Goal: Information Seeking & Learning: Get advice/opinions

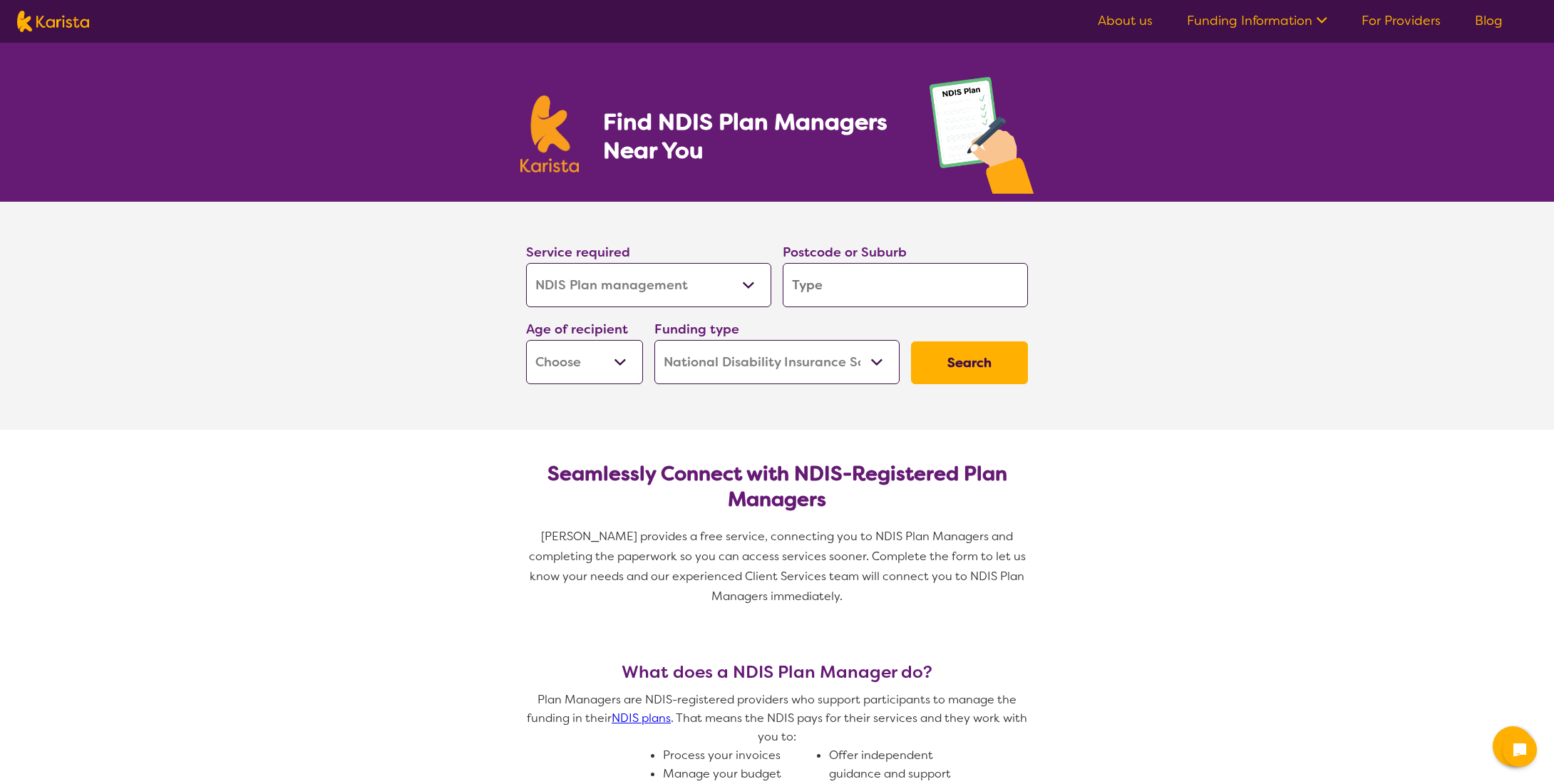
select select "NDIS Plan management"
select select "NDIS"
select select "NDIS Plan management"
select select "NDIS"
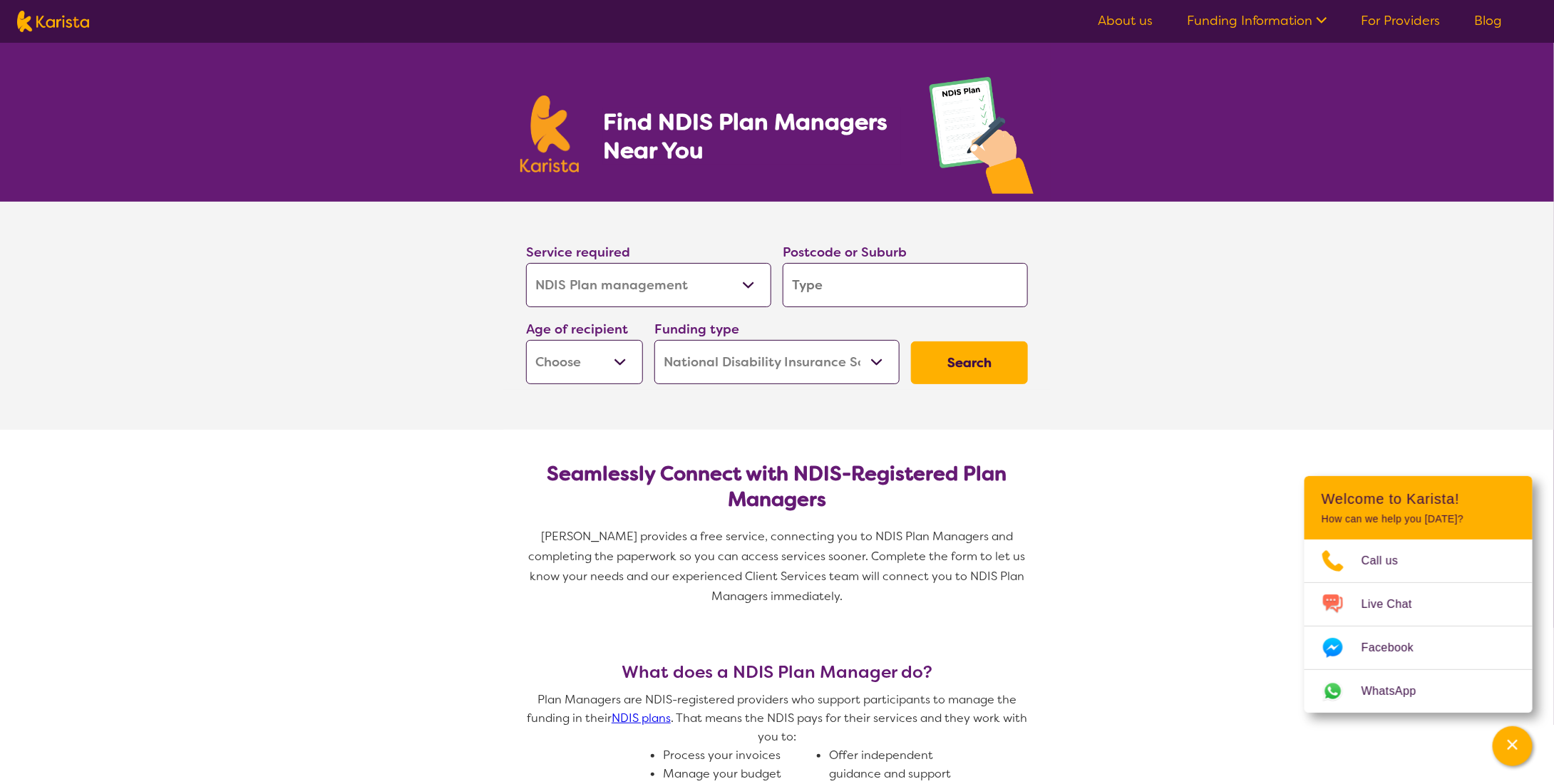
click at [838, 286] on input "search" at bounding box center [905, 285] width 245 height 44
type input "2601"
click at [799, 347] on em "[GEOGRAPHIC_DATA]" at bounding box center [853, 352] width 121 height 15
click at [574, 355] on select "Early Childhood - 0 to 9 Child - 10 to 11 Adolescent - 12 to 17 Adult - 18 to 6…" at bounding box center [585, 362] width 117 height 44
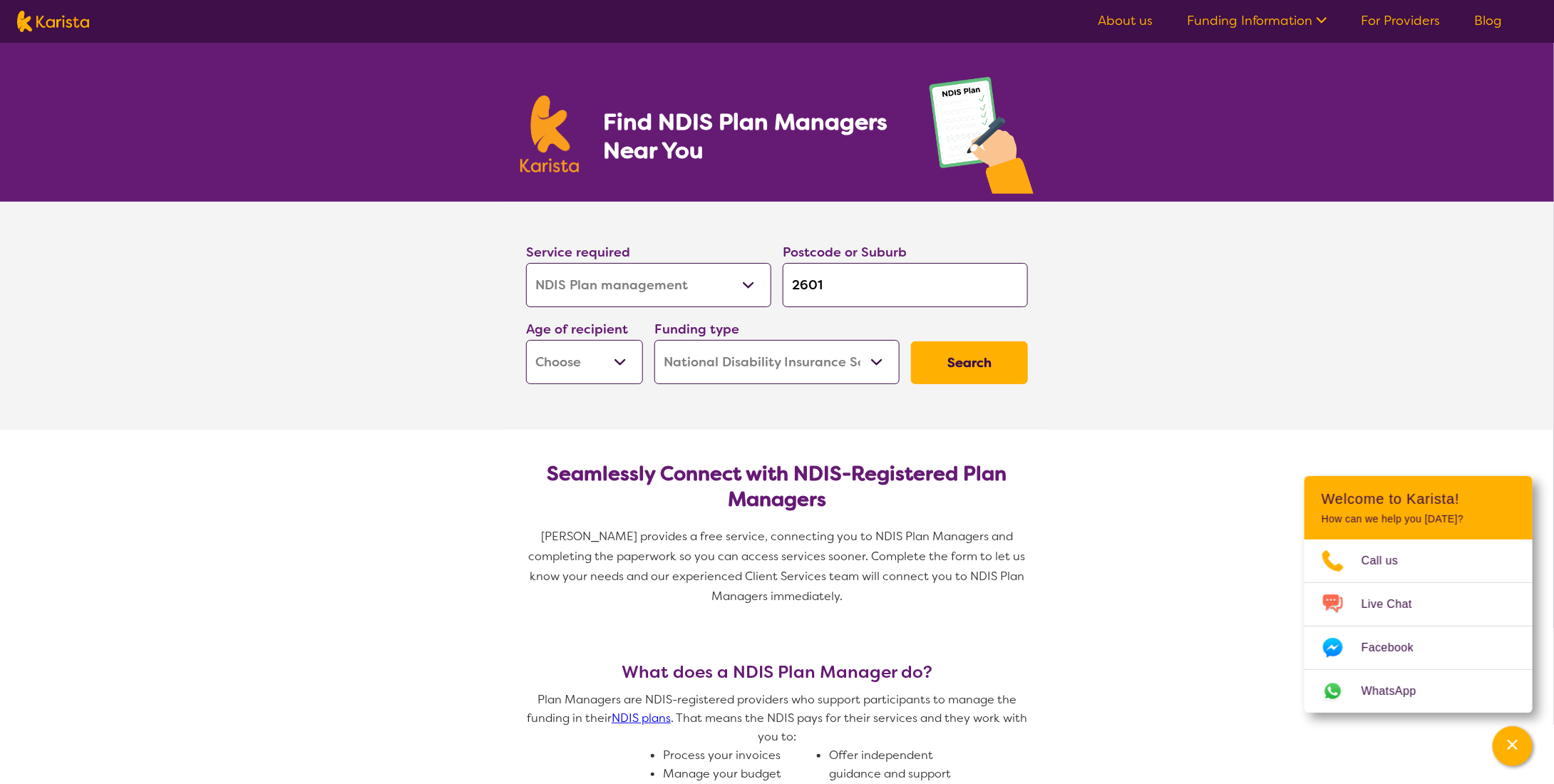
select select "AG"
click at [526, 340] on select "Early Childhood - 0 to 9 Child - 10 to 11 Adolescent - 12 to 17 Adult - 18 to 6…" at bounding box center [585, 362] width 117 height 44
select select "AG"
click at [985, 354] on button "Search" at bounding box center [969, 362] width 117 height 43
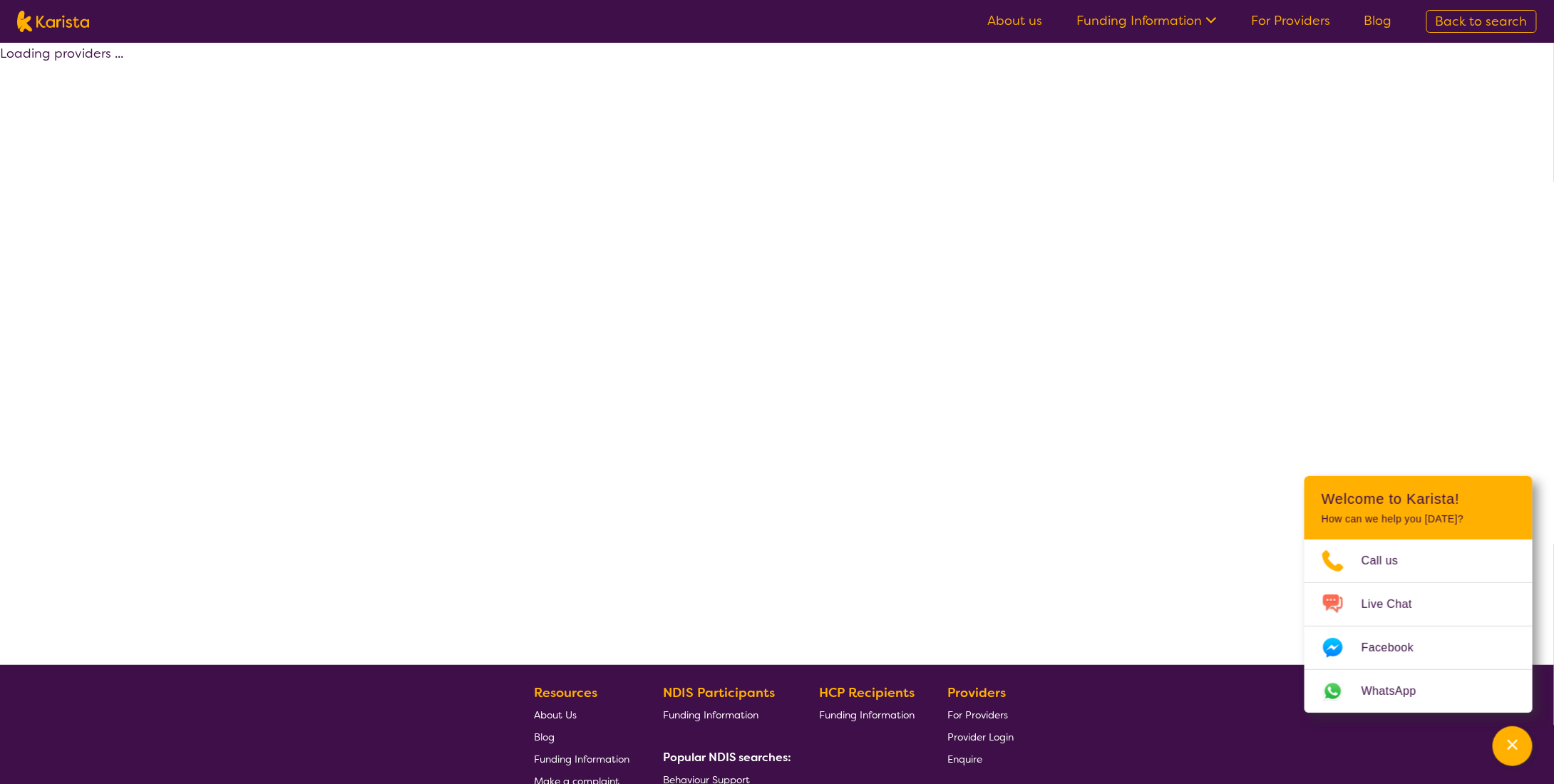
select select "by_score"
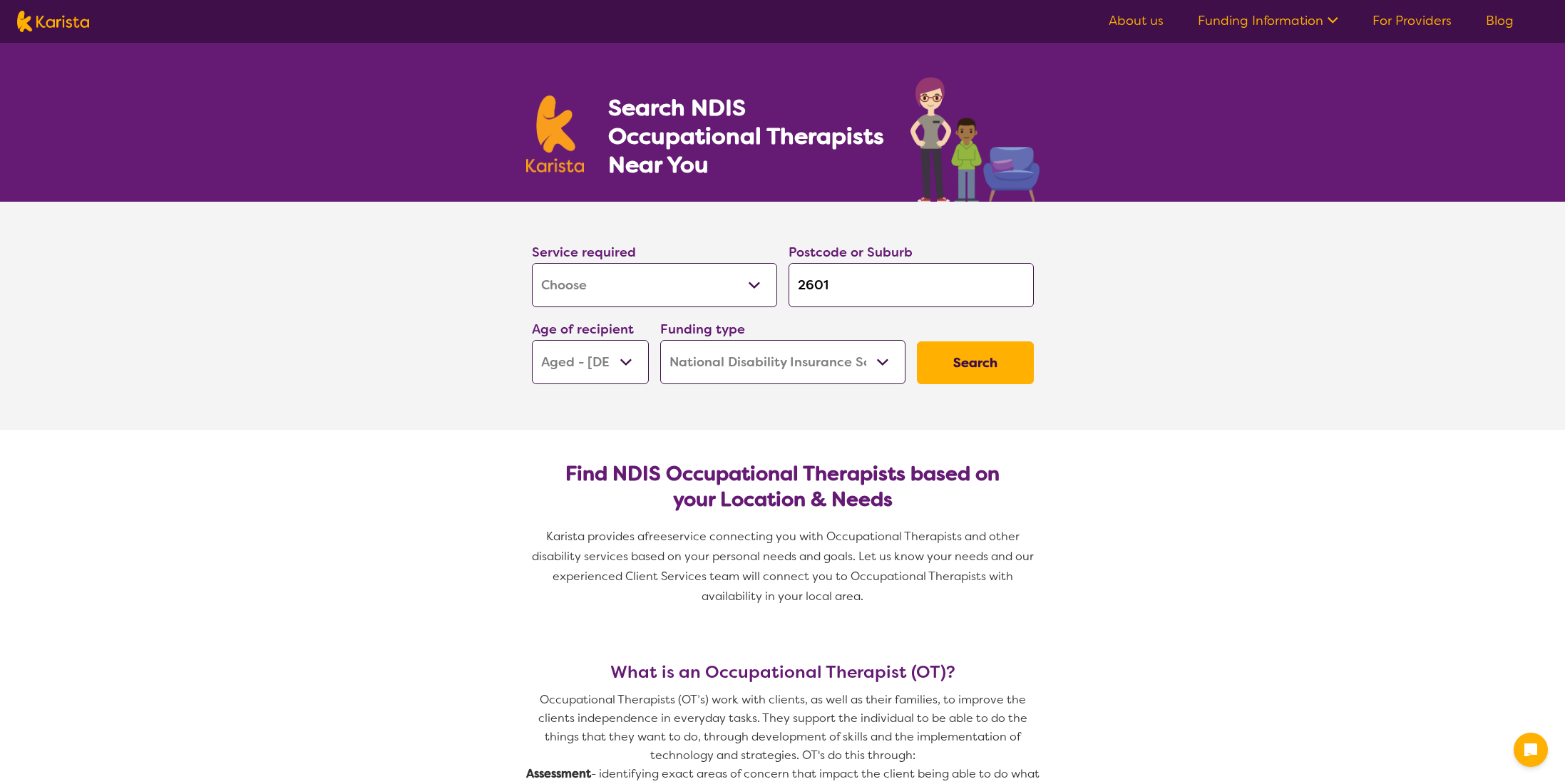
select select "[MEDICAL_DATA]"
select select "AG"
select select "NDIS"
select select "[MEDICAL_DATA]"
select select "AG"
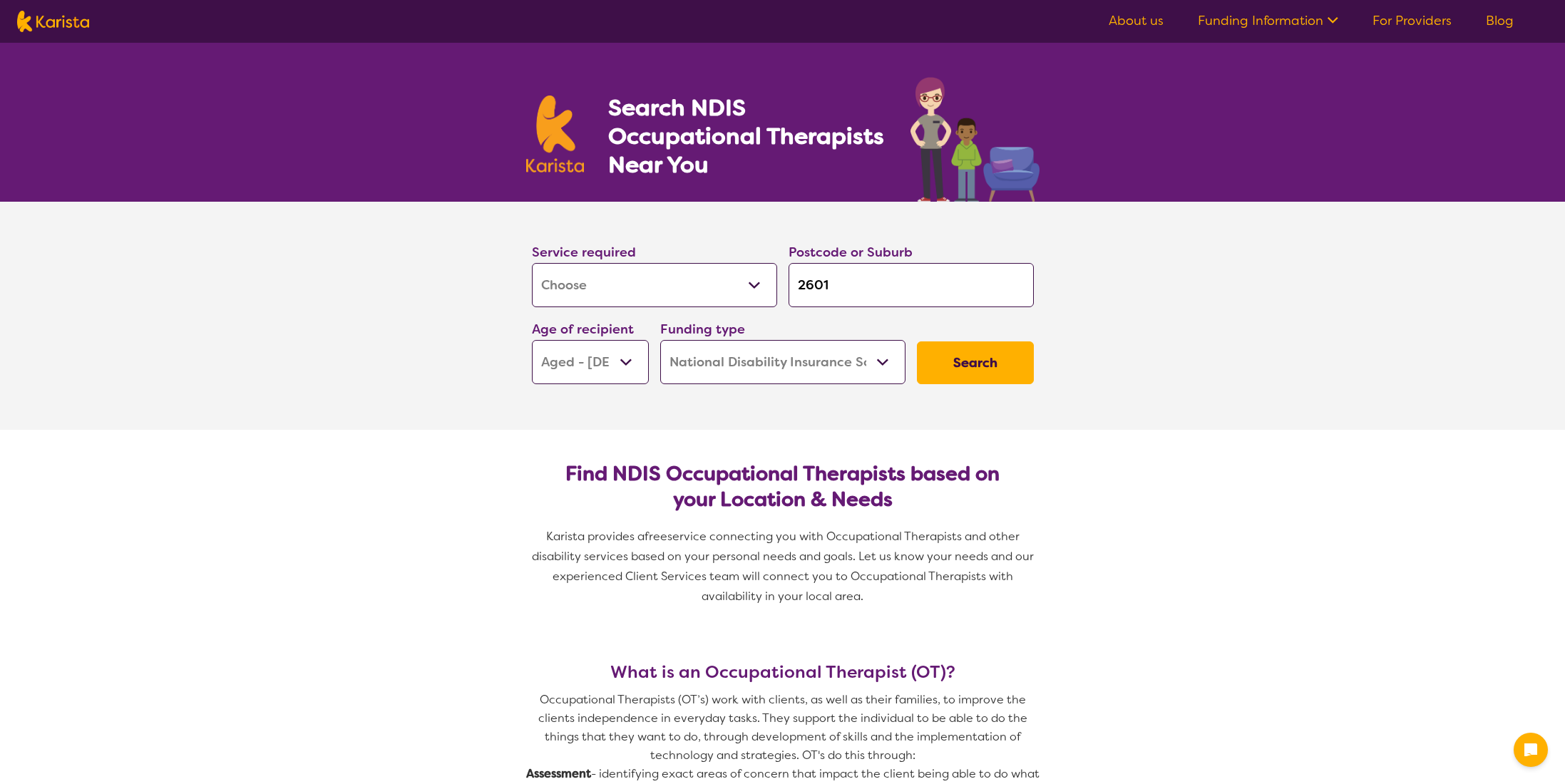
select select "NDIS"
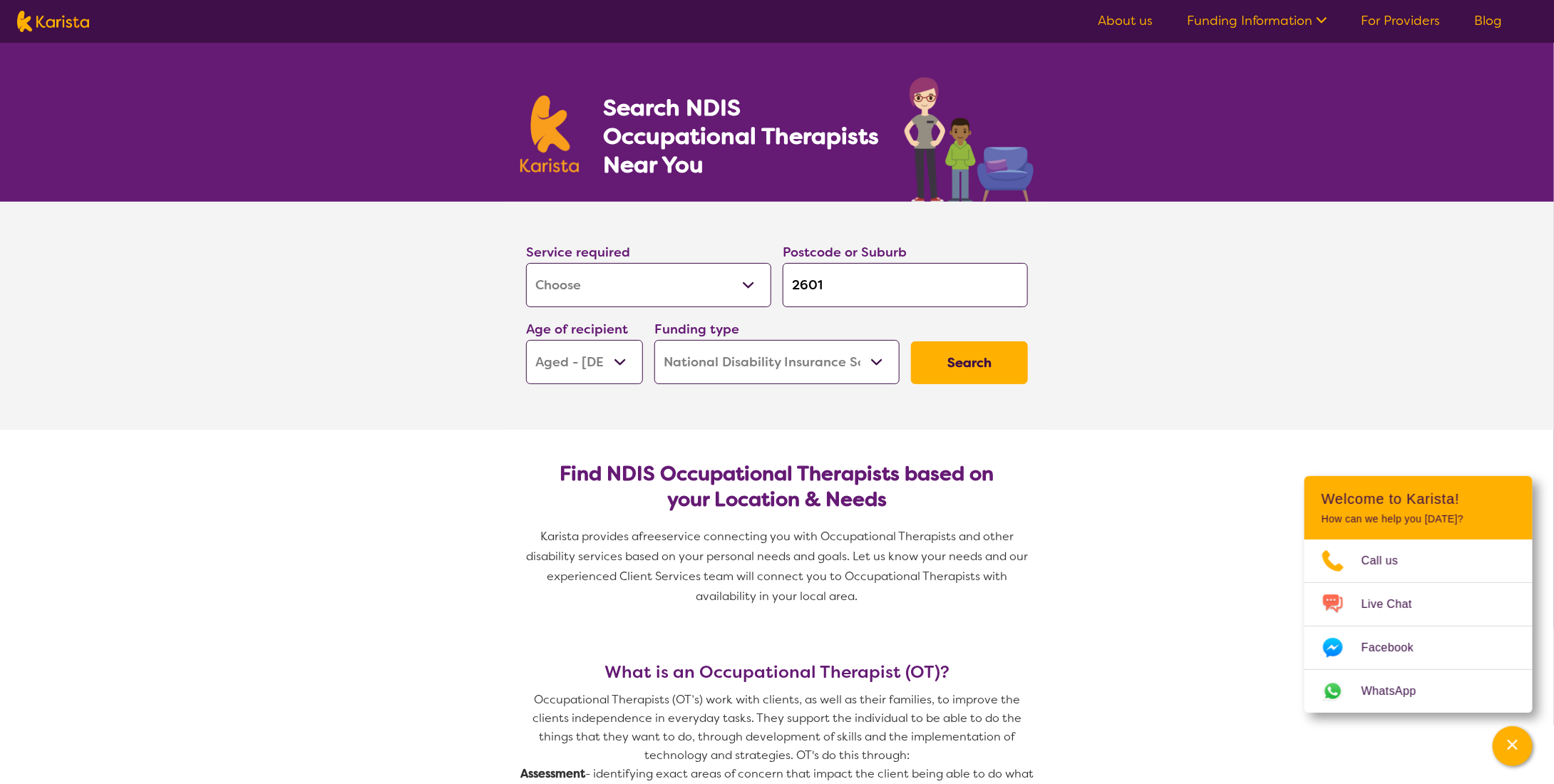
click at [745, 280] on select "Allied Health Assistant Assessment (ADHD or Autism) Behaviour support Counselli…" at bounding box center [649, 285] width 245 height 44
click at [404, 321] on section "Service required Allied Health Assistant Assessment (ADHD or Autism) Behaviour …" at bounding box center [777, 316] width 1554 height 228
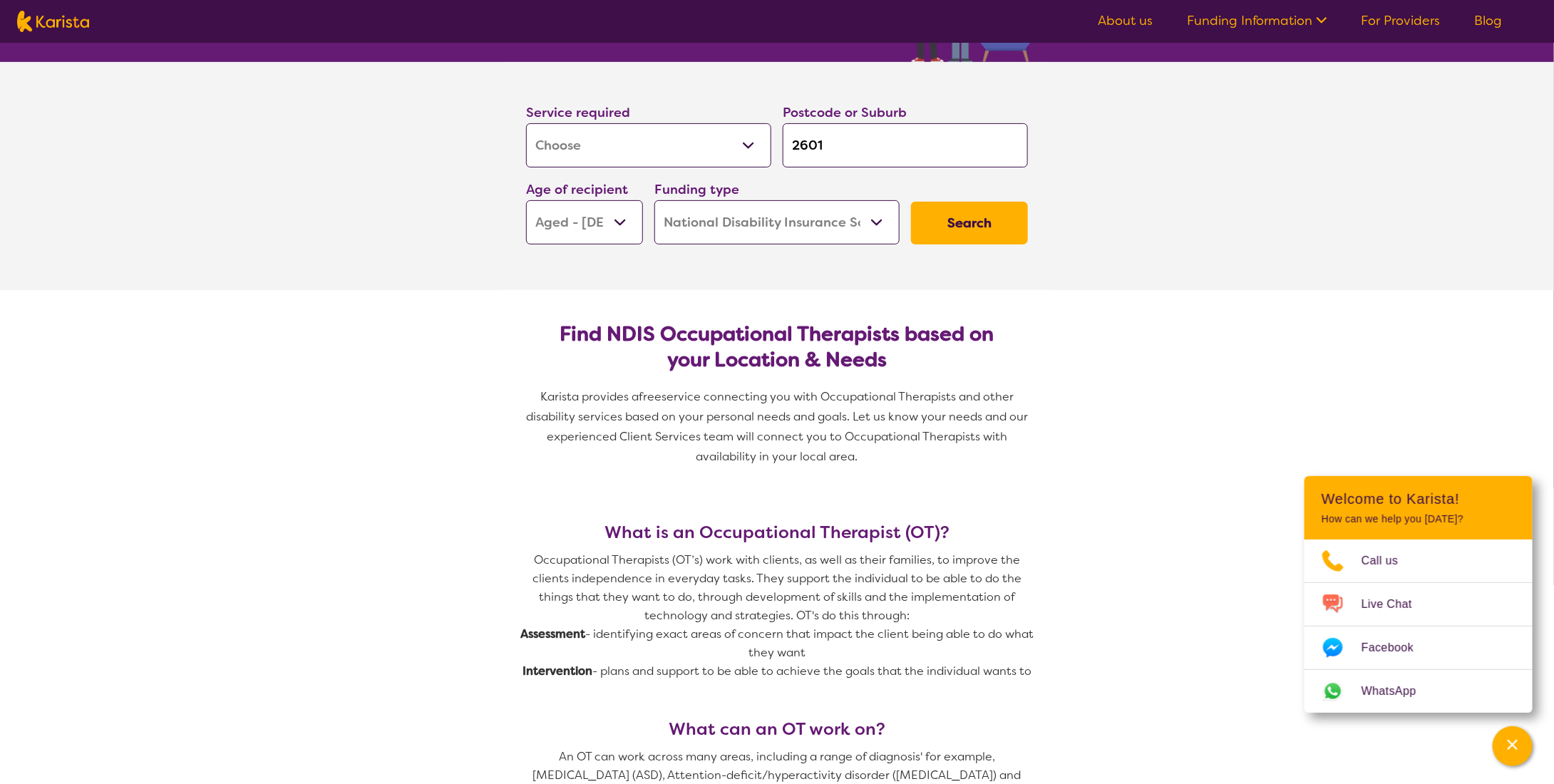
scroll to position [142, 0]
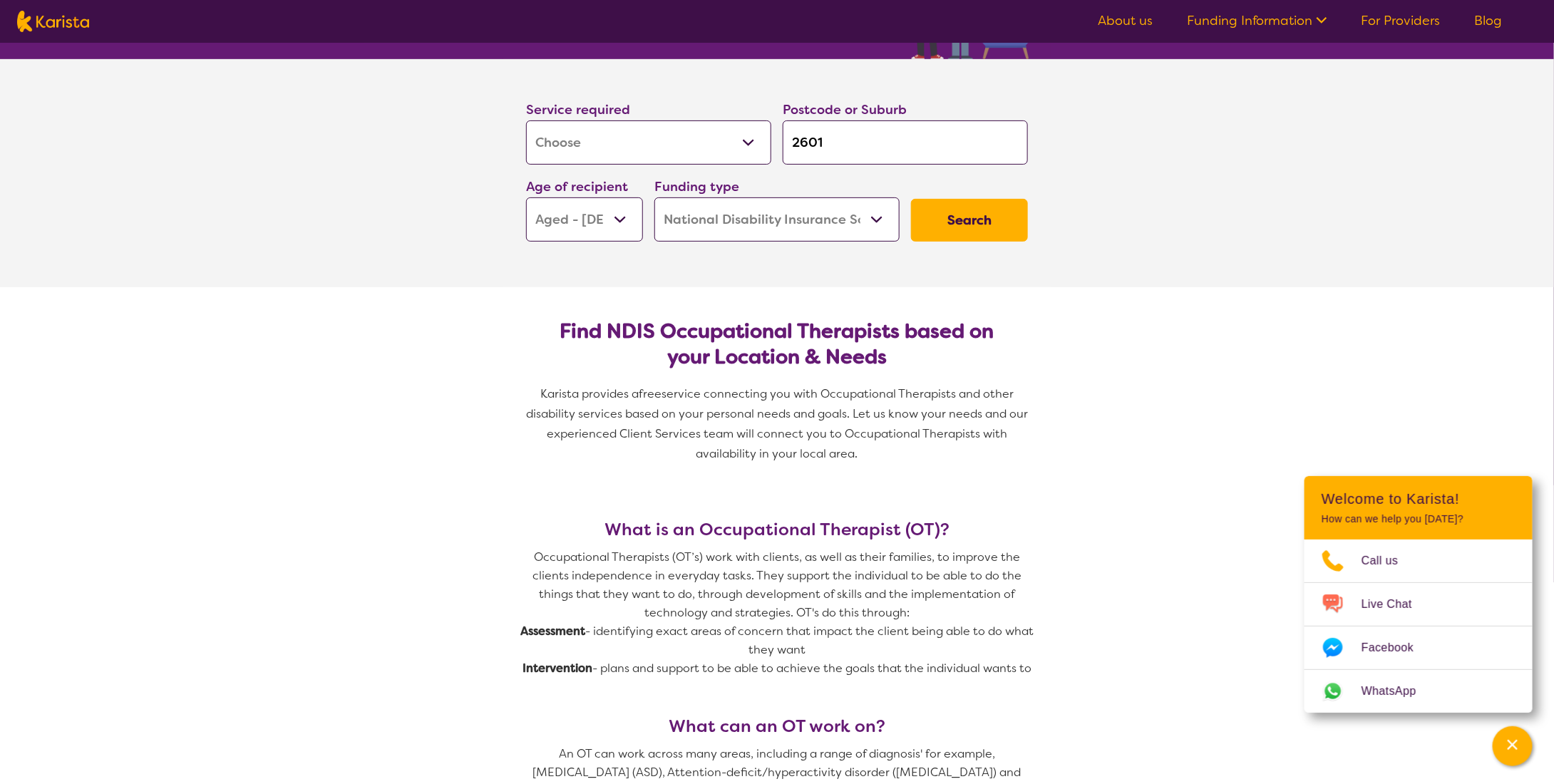
click at [974, 217] on button "Search" at bounding box center [969, 220] width 117 height 43
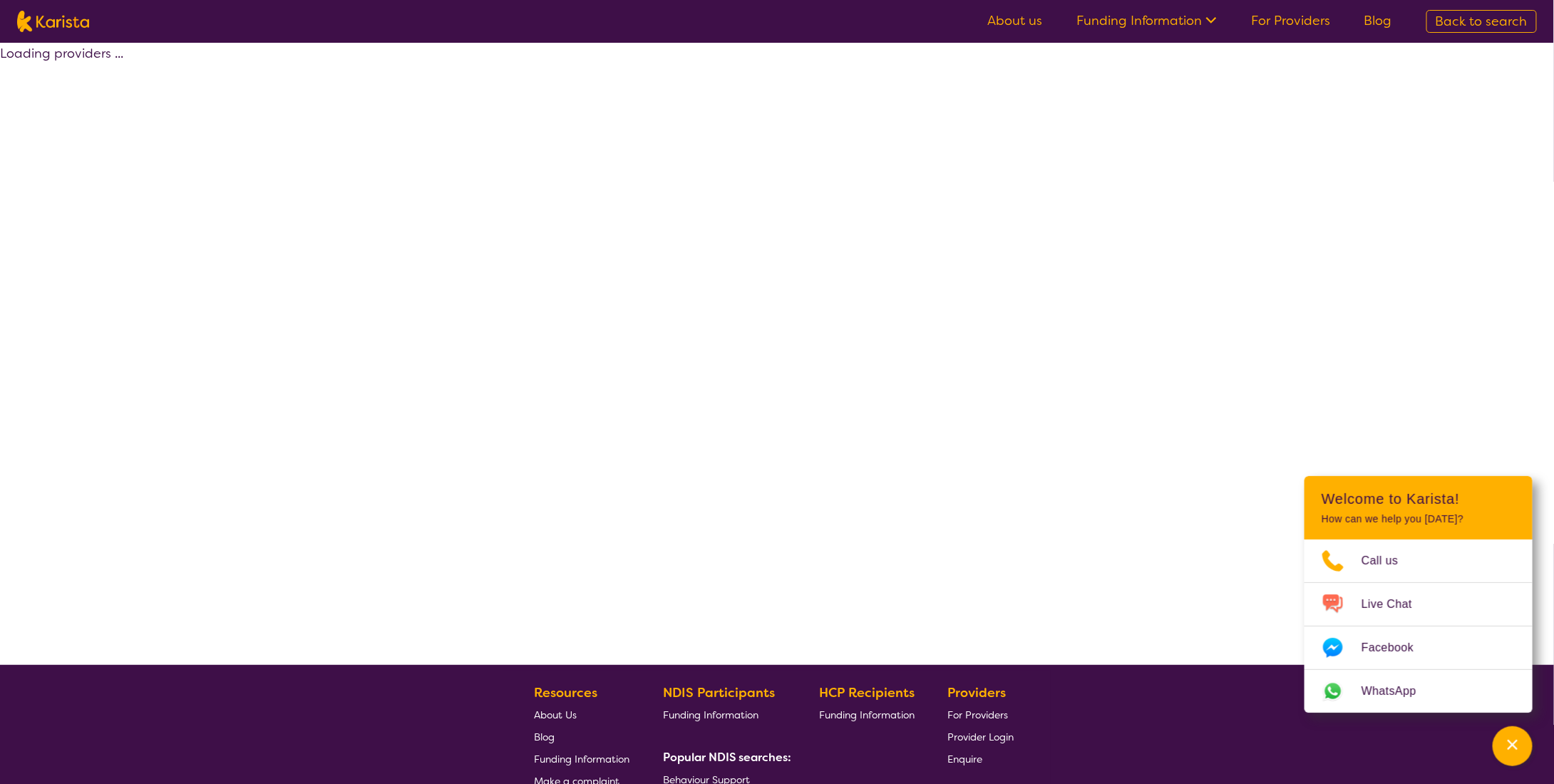
select select "by_score"
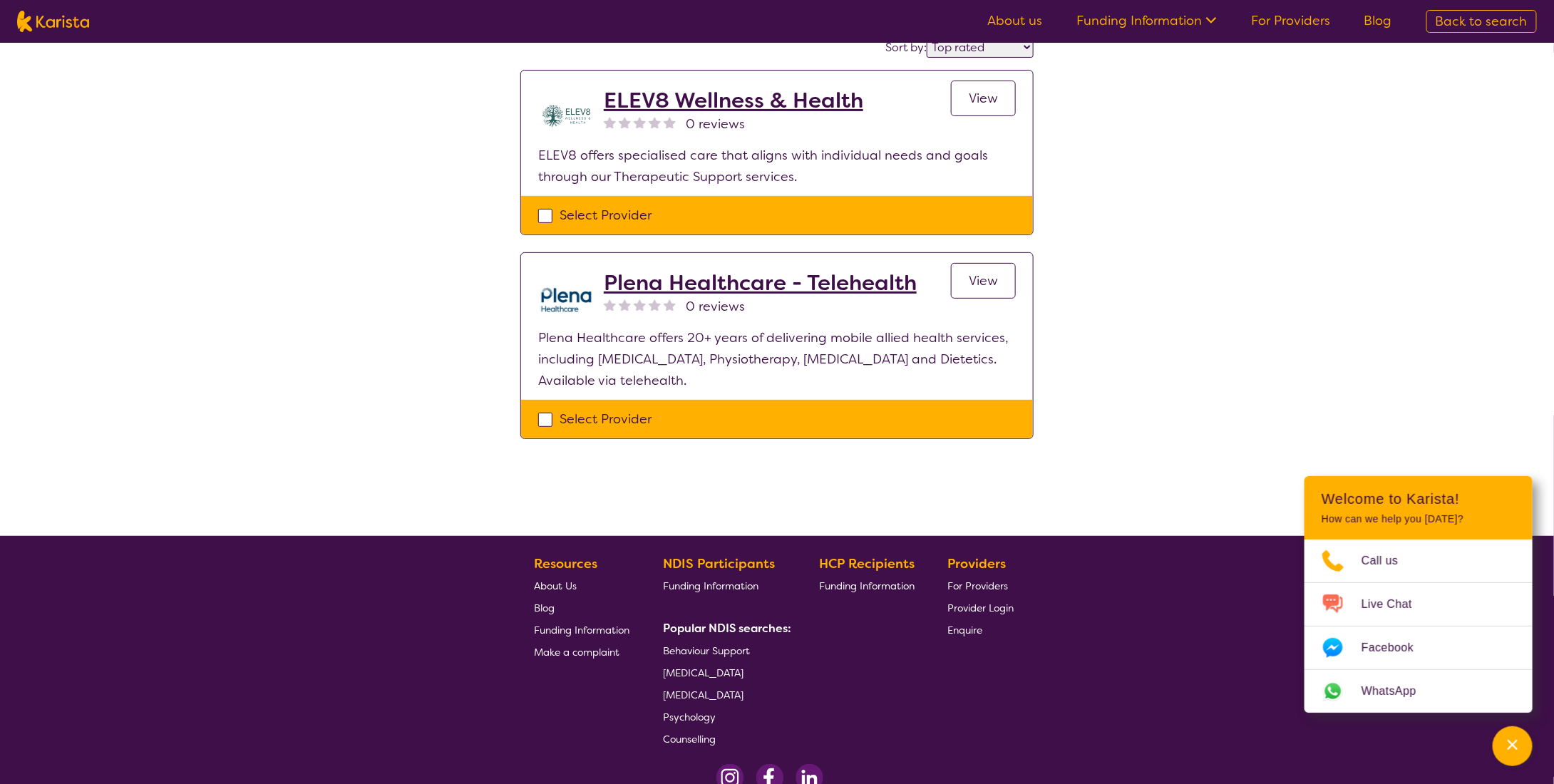
select select "[MEDICAL_DATA]"
select select "AG"
select select "NDIS"
select select "[MEDICAL_DATA]"
select select "AG"
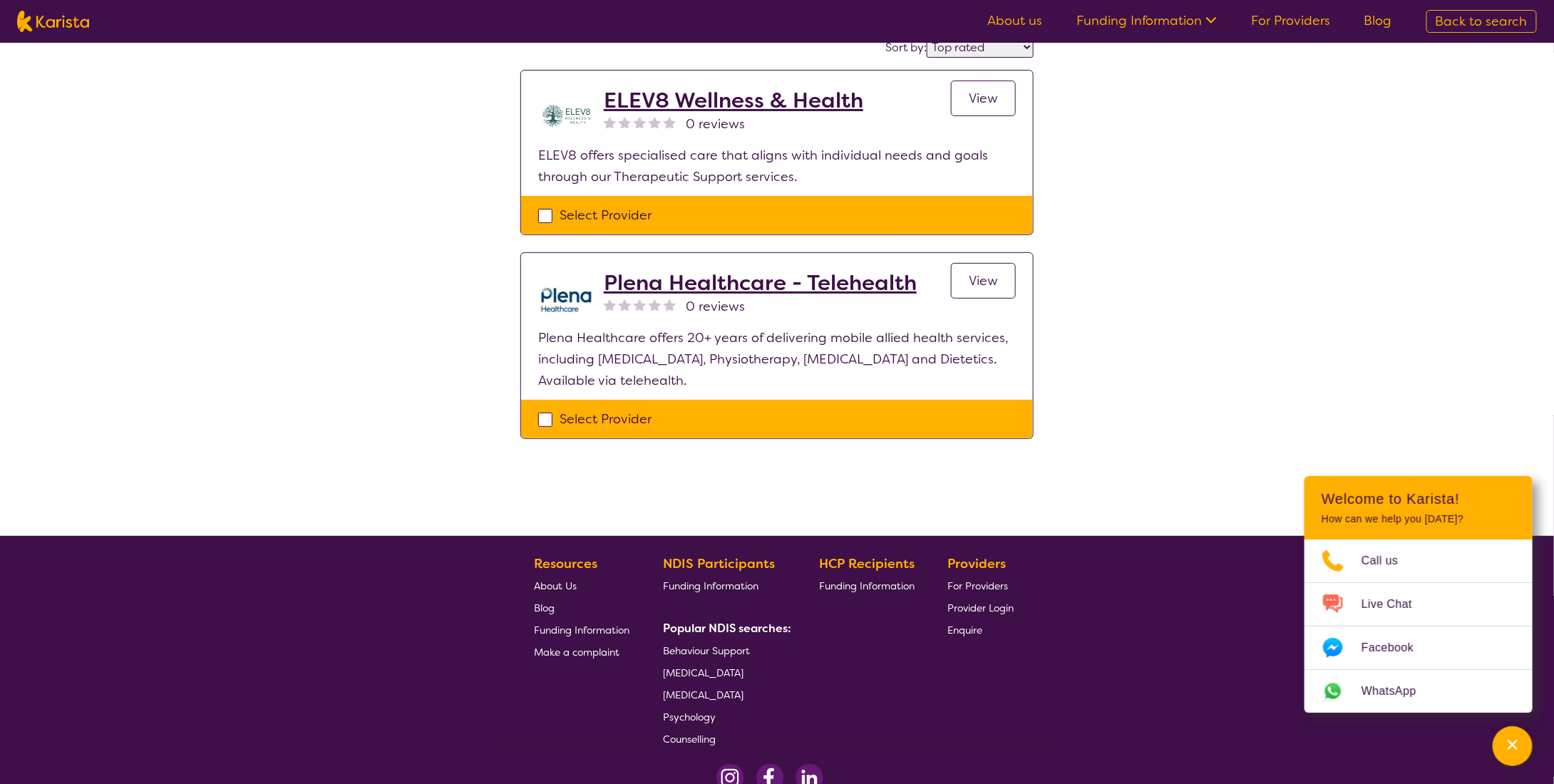
select select "NDIS"
